Goal: Ask a question

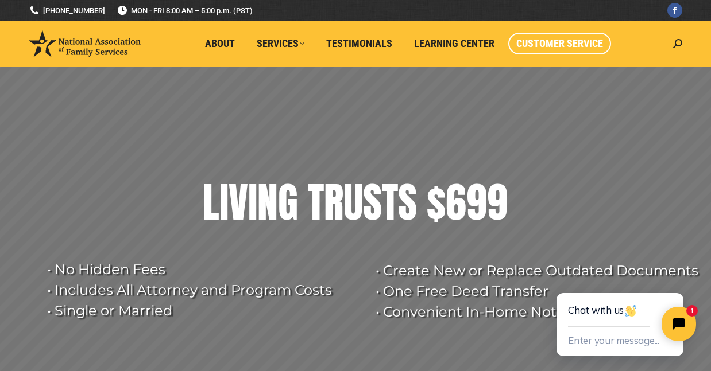
click at [536, 45] on span "Customer Service" at bounding box center [559, 43] width 87 height 13
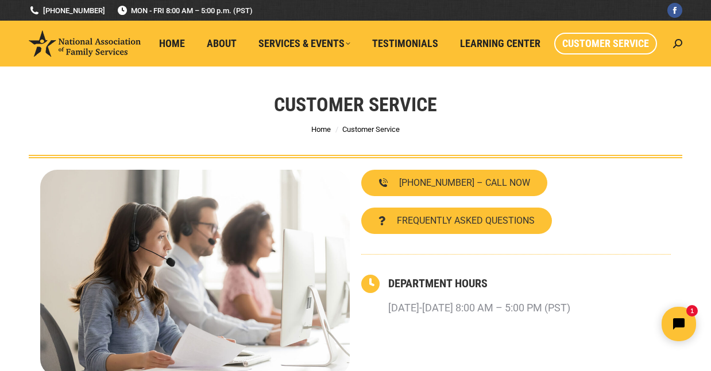
click at [576, 41] on span "Customer Service" at bounding box center [605, 43] width 87 height 13
click at [568, 42] on span "Customer Service" at bounding box center [605, 43] width 87 height 13
click at [678, 44] on icon at bounding box center [677, 43] width 9 height 9
click at [583, 72] on input "Search" at bounding box center [624, 70] width 115 height 20
type input "lisa"
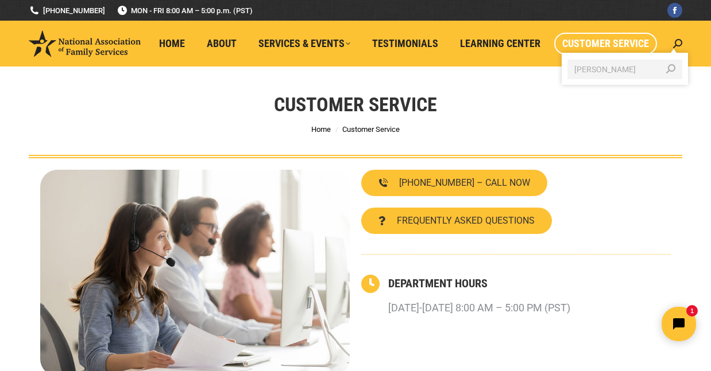
click input "Go!" at bounding box center [0, 0] width 0 height 0
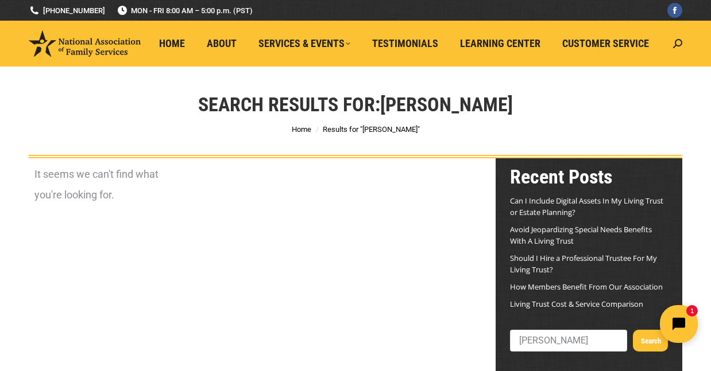
click at [679, 325] on icon "Open chat widget" at bounding box center [685, 325] width 18 height 18
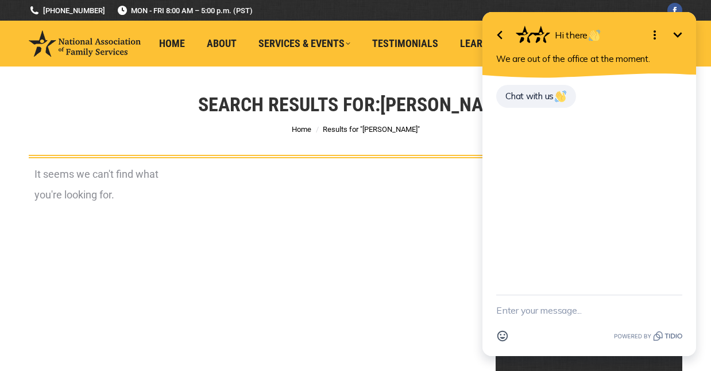
click at [499, 36] on icon "button" at bounding box center [499, 35] width 5 height 9
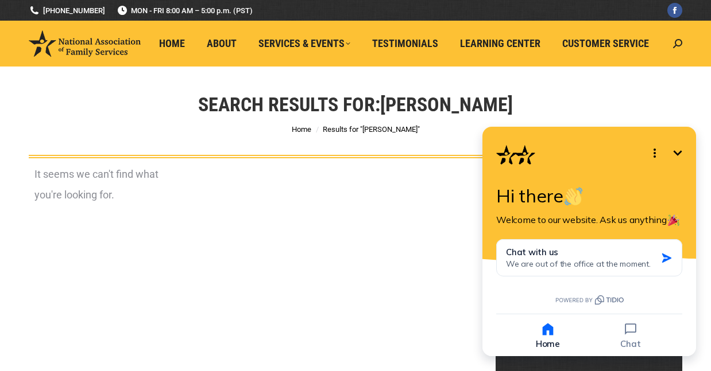
click at [680, 153] on icon "Minimize" at bounding box center [677, 152] width 9 height 5
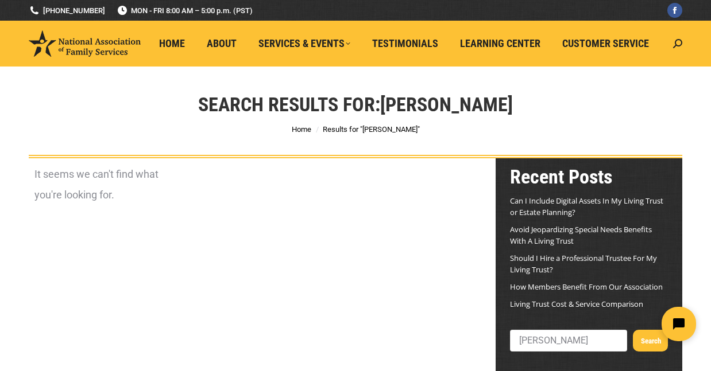
click at [392, 14] on div at bounding box center [355, 10] width 1859 height 21
